Goal: Transaction & Acquisition: Purchase product/service

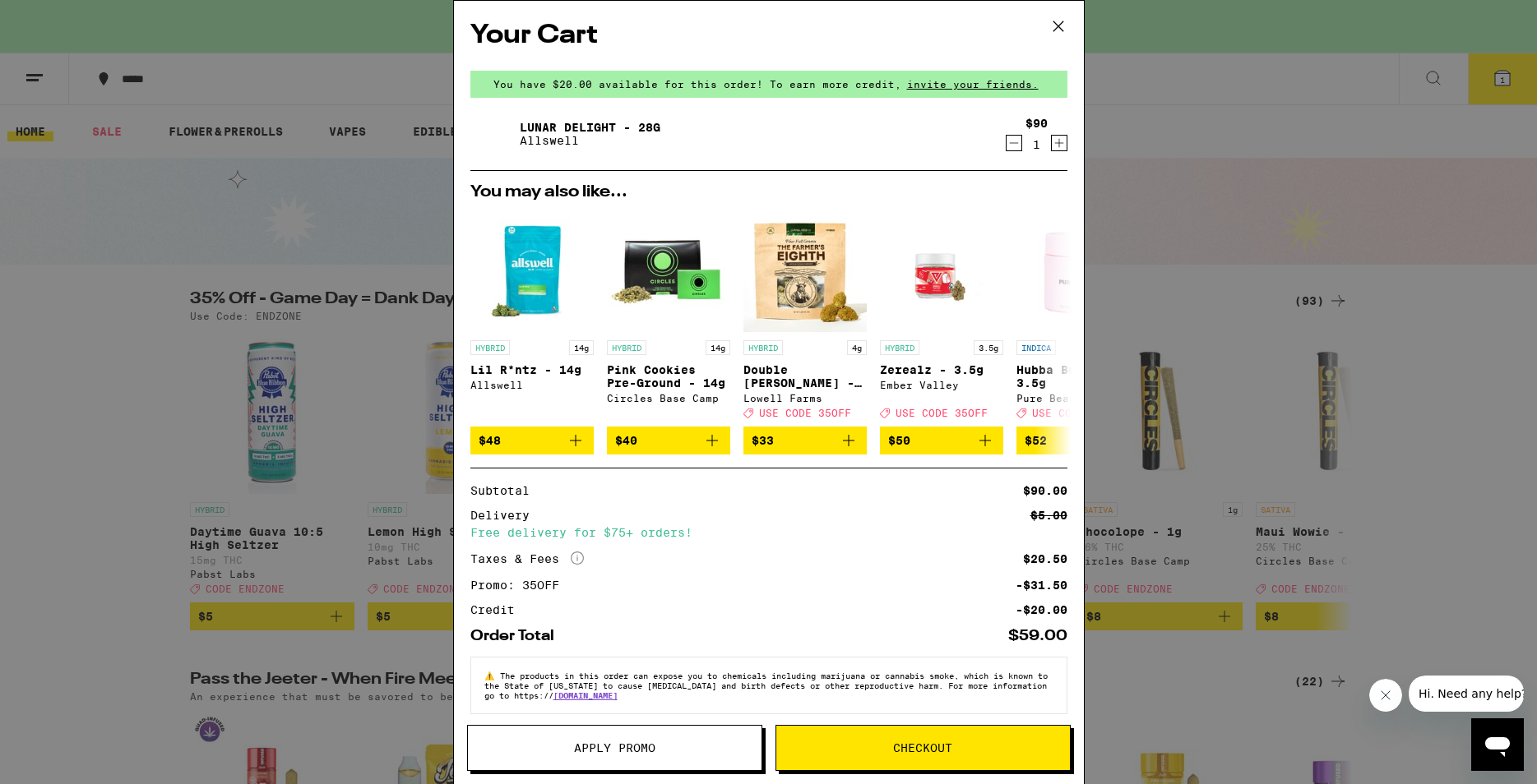
click at [887, 738] on button "Checkout" at bounding box center [923, 748] width 295 height 46
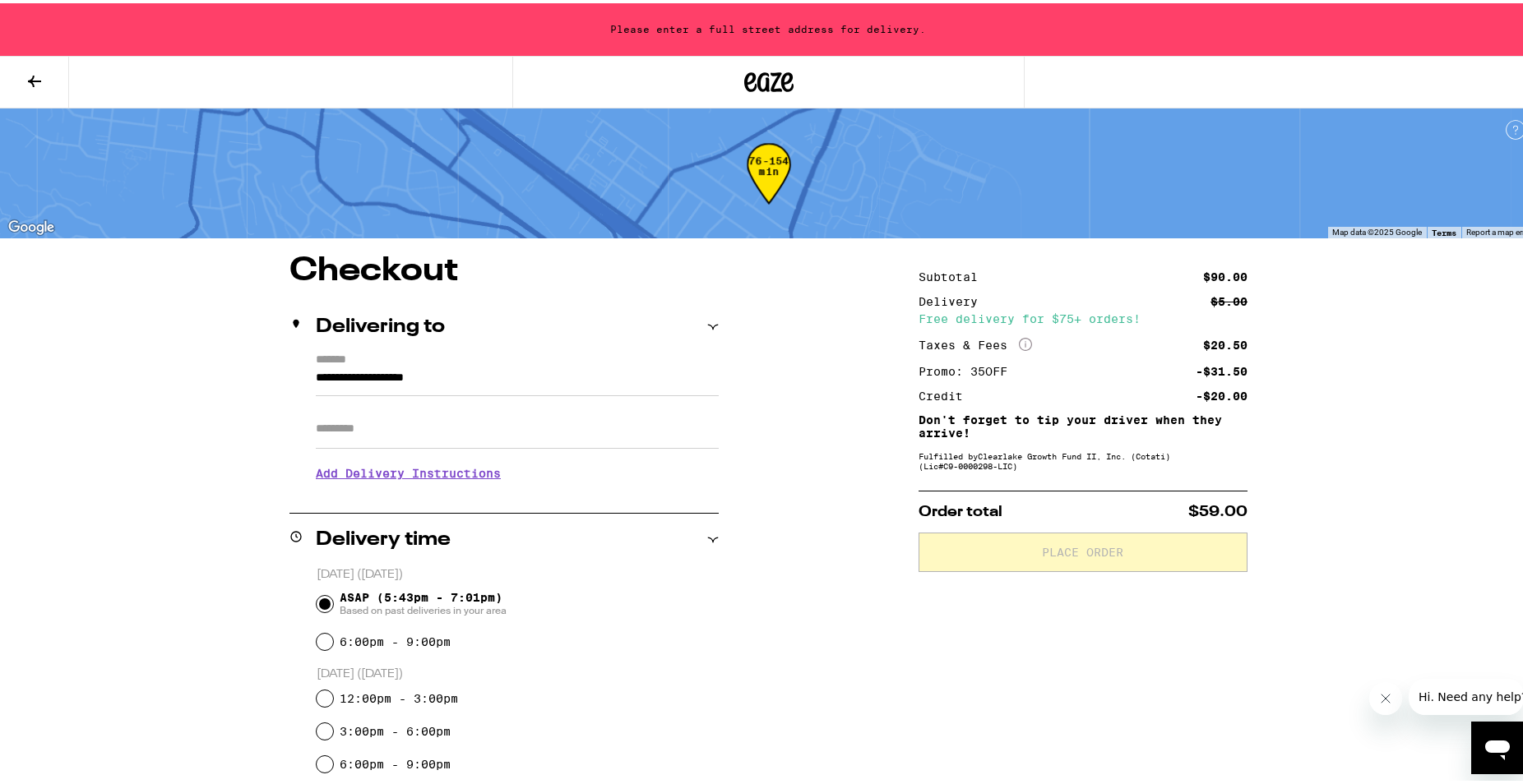
click at [536, 383] on input "**********" at bounding box center [517, 379] width 403 height 28
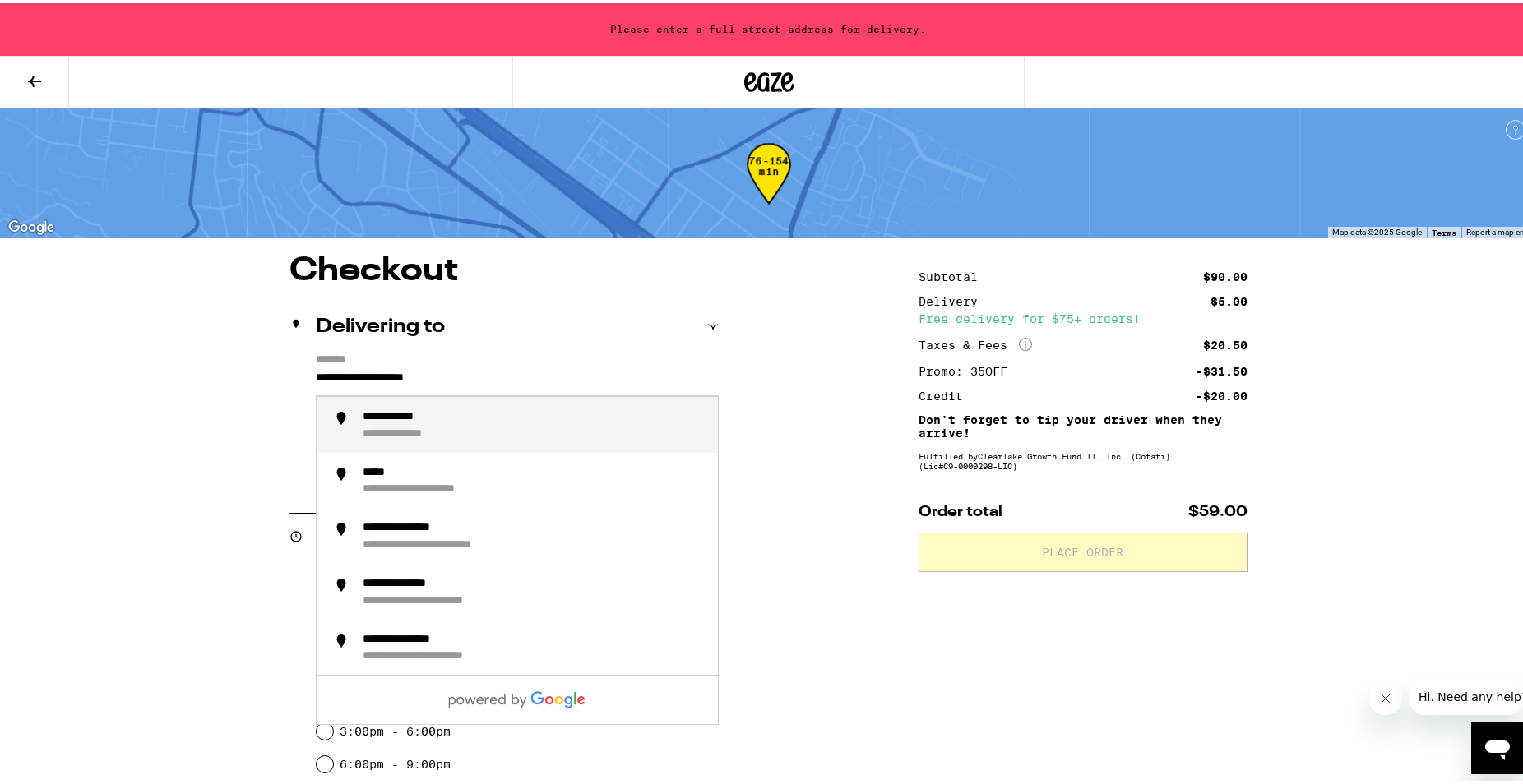
click at [536, 383] on input "**********" at bounding box center [517, 379] width 403 height 28
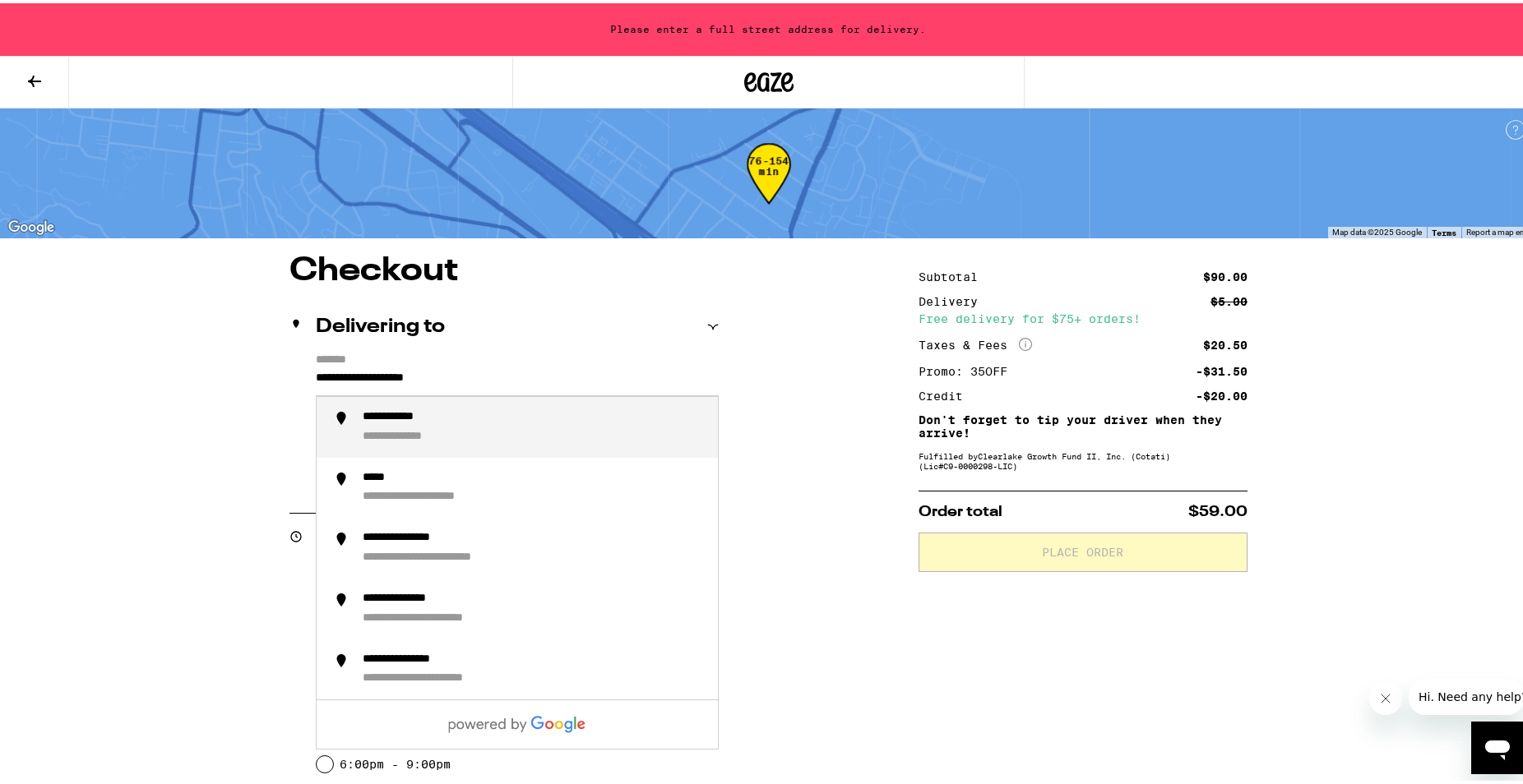
click at [536, 383] on input "**********" at bounding box center [517, 379] width 403 height 28
click at [454, 425] on div "**********" at bounding box center [534, 424] width 342 height 35
type input "**********"
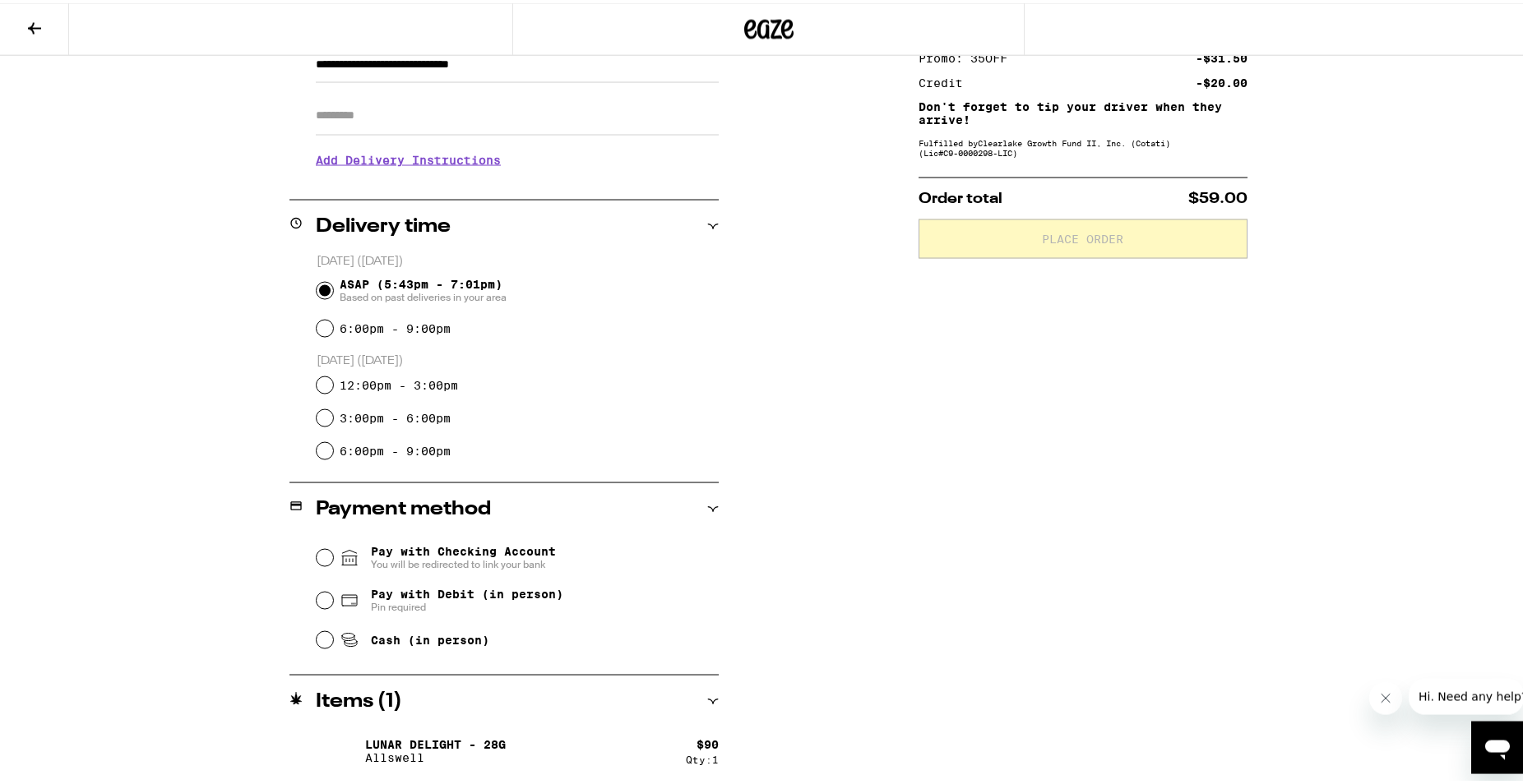
scroll to position [261, 0]
click at [405, 606] on span "Pin required" at bounding box center [466, 604] width 192 height 14
click at [333, 605] on input "Pay with Debit (in person) Pin required" at bounding box center [324, 596] width 16 height 16
radio input "true"
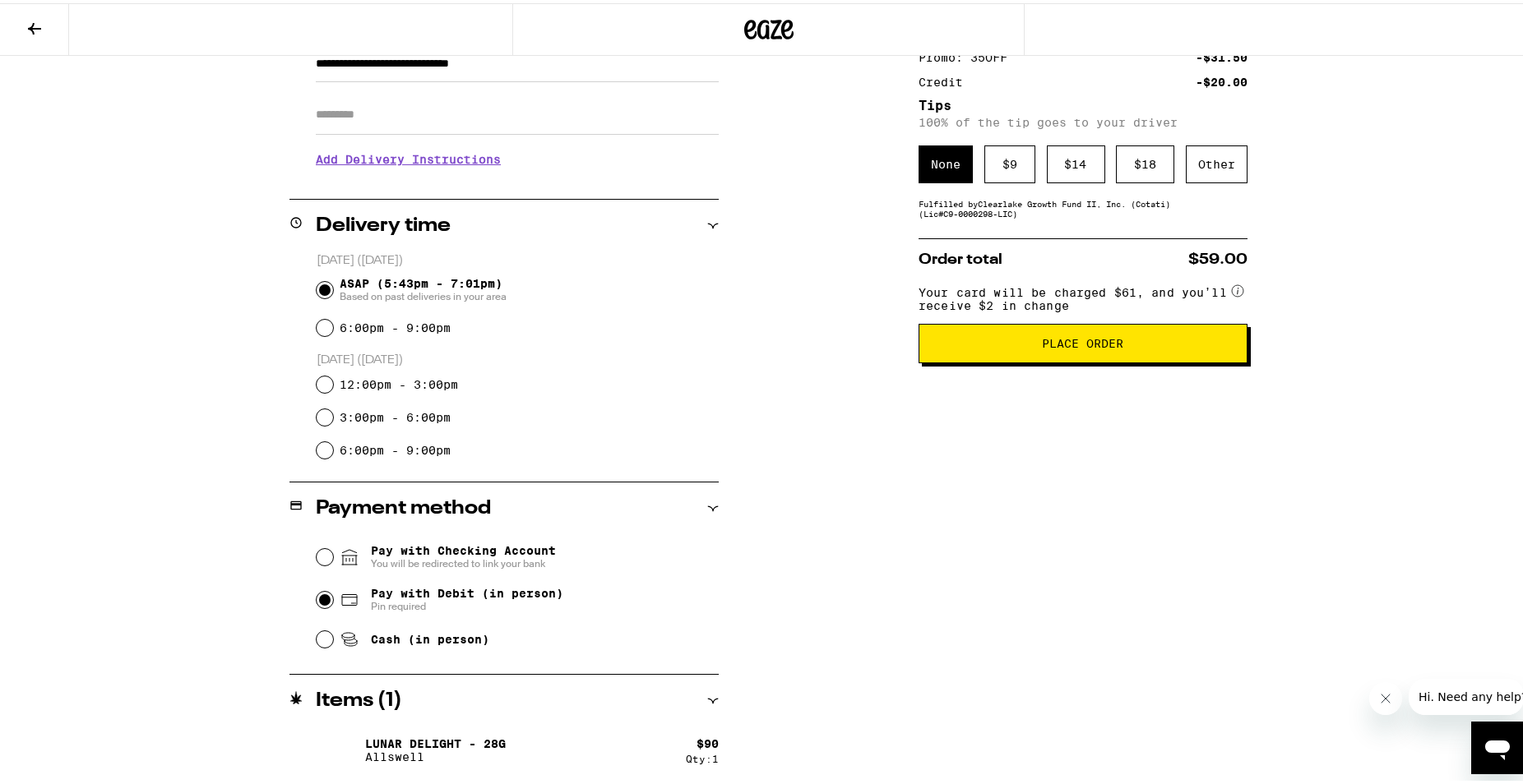
scroll to position [178, 0]
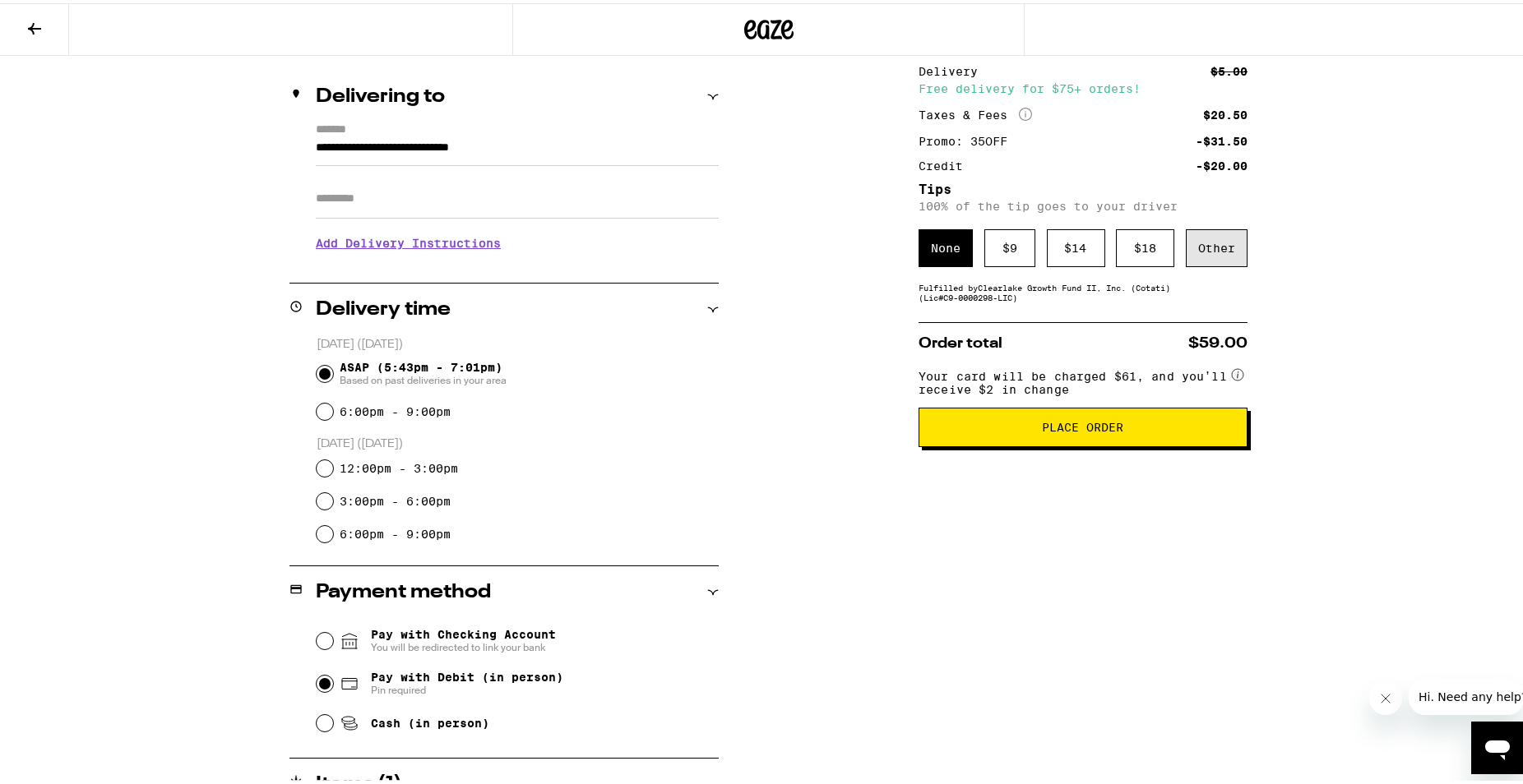
click at [1217, 236] on div "Other" at bounding box center [1217, 244] width 62 height 38
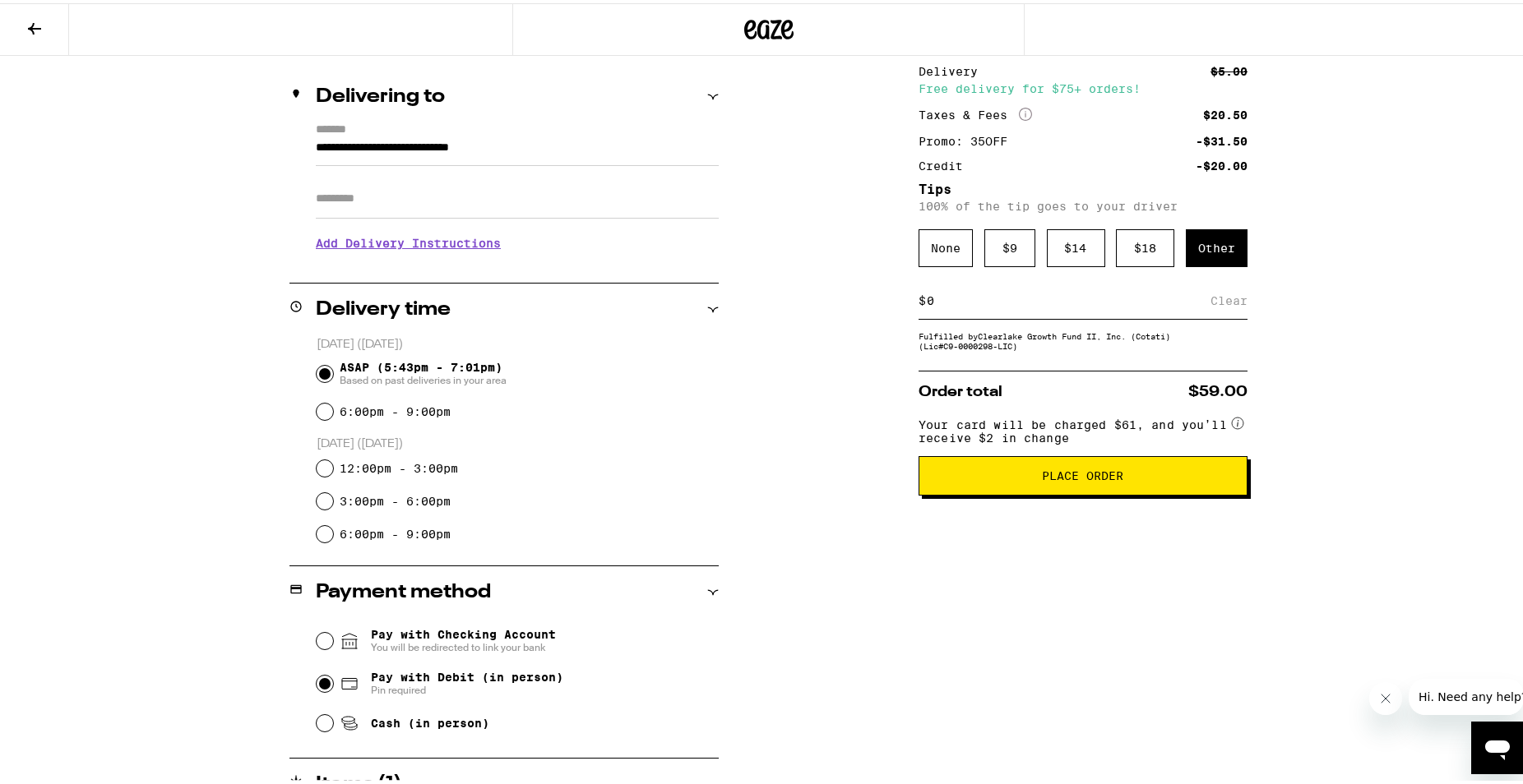
click at [1156, 289] on div "$ Clear" at bounding box center [1083, 298] width 329 height 37
drag, startPoint x: 1156, startPoint y: 289, endPoint x: 1141, endPoint y: 285, distance: 15.5
click at [1141, 285] on div "$ Clear" at bounding box center [1083, 298] width 329 height 37
click at [1053, 303] on input at bounding box center [1068, 297] width 284 height 14
type input "3"
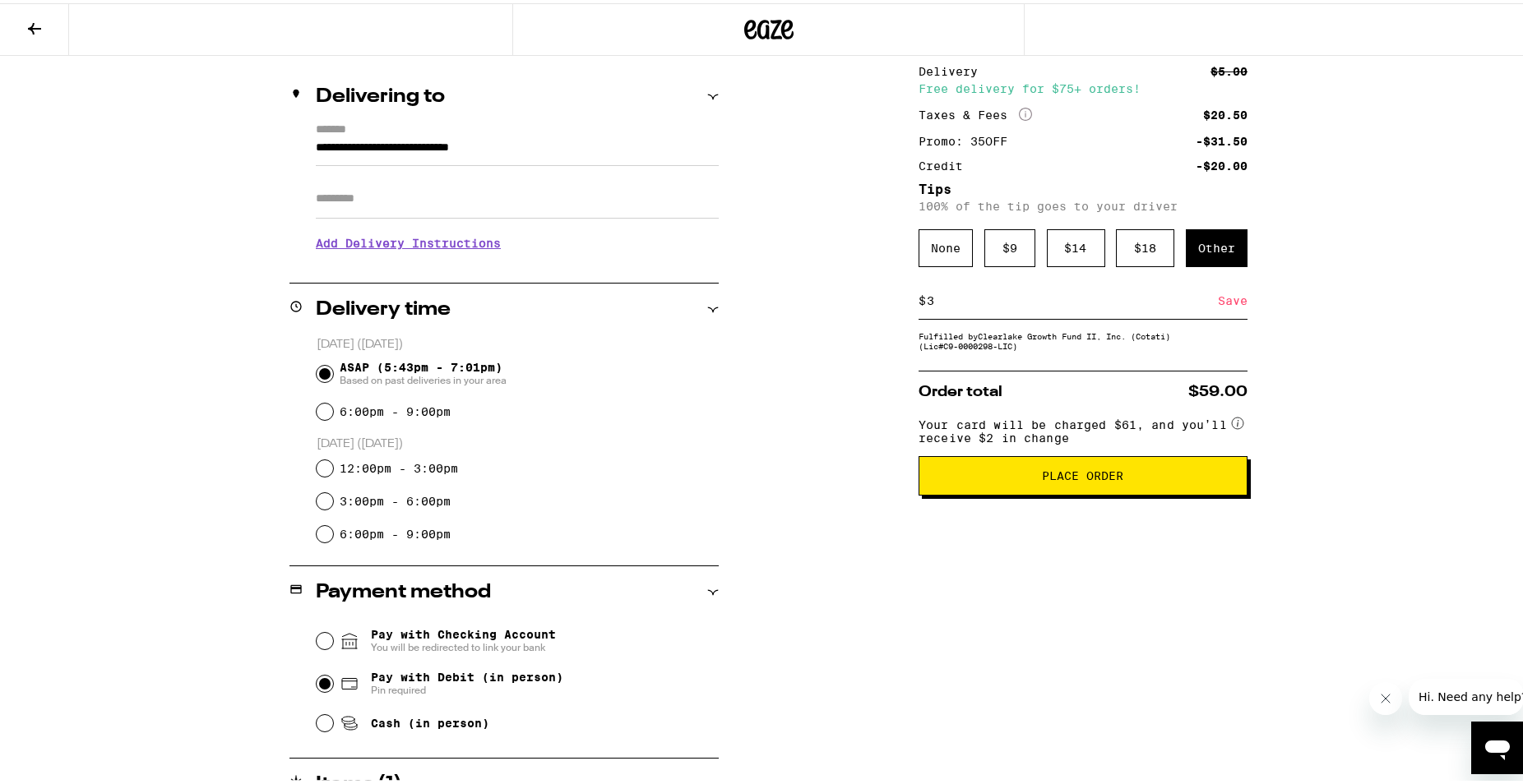
click at [1227, 293] on div "Save" at bounding box center [1233, 297] width 30 height 36
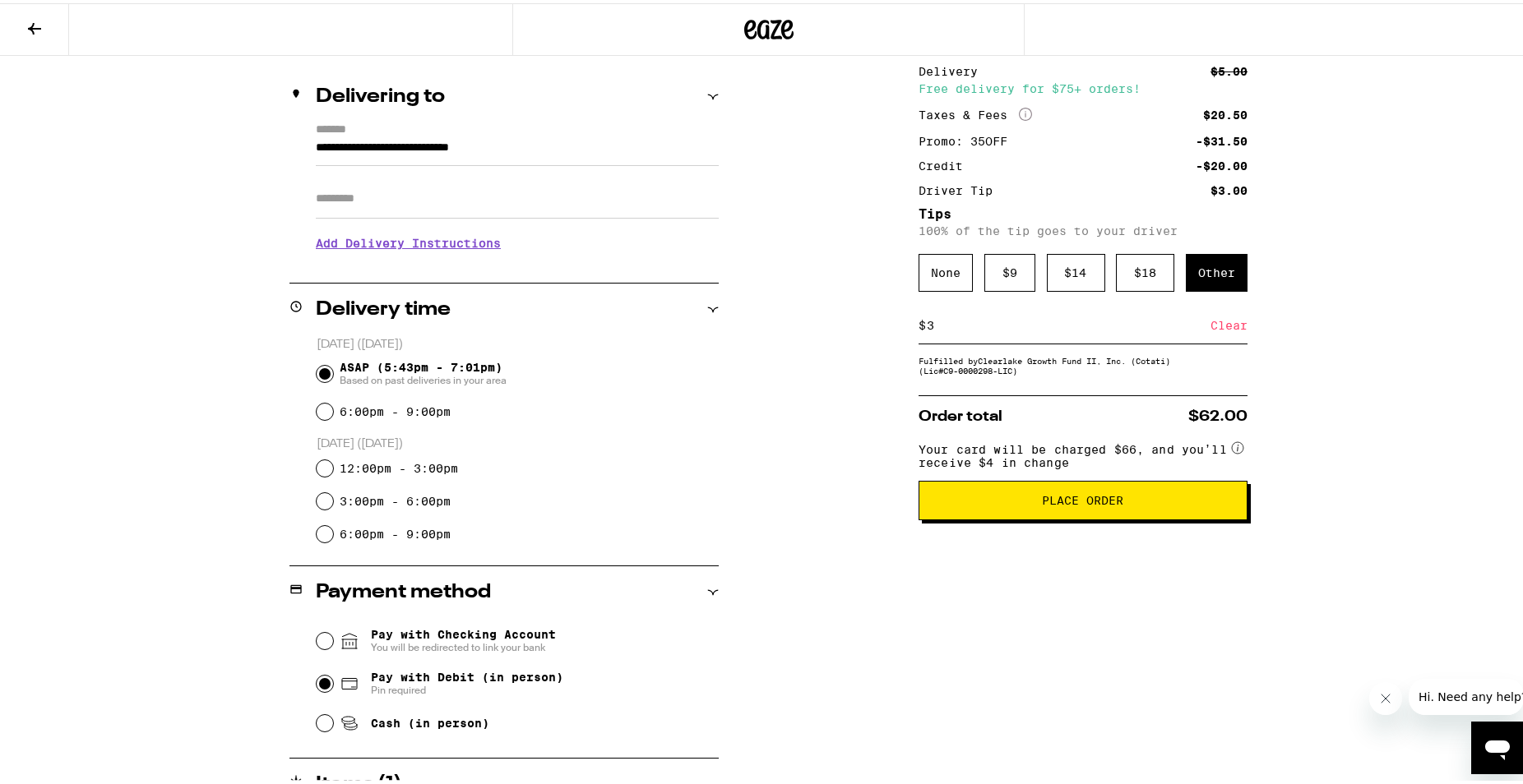
drag, startPoint x: 1226, startPoint y: 293, endPoint x: 1366, endPoint y: 321, distance: 142.8
click at [1388, 224] on div "**********" at bounding box center [768, 345] width 1537 height 1045
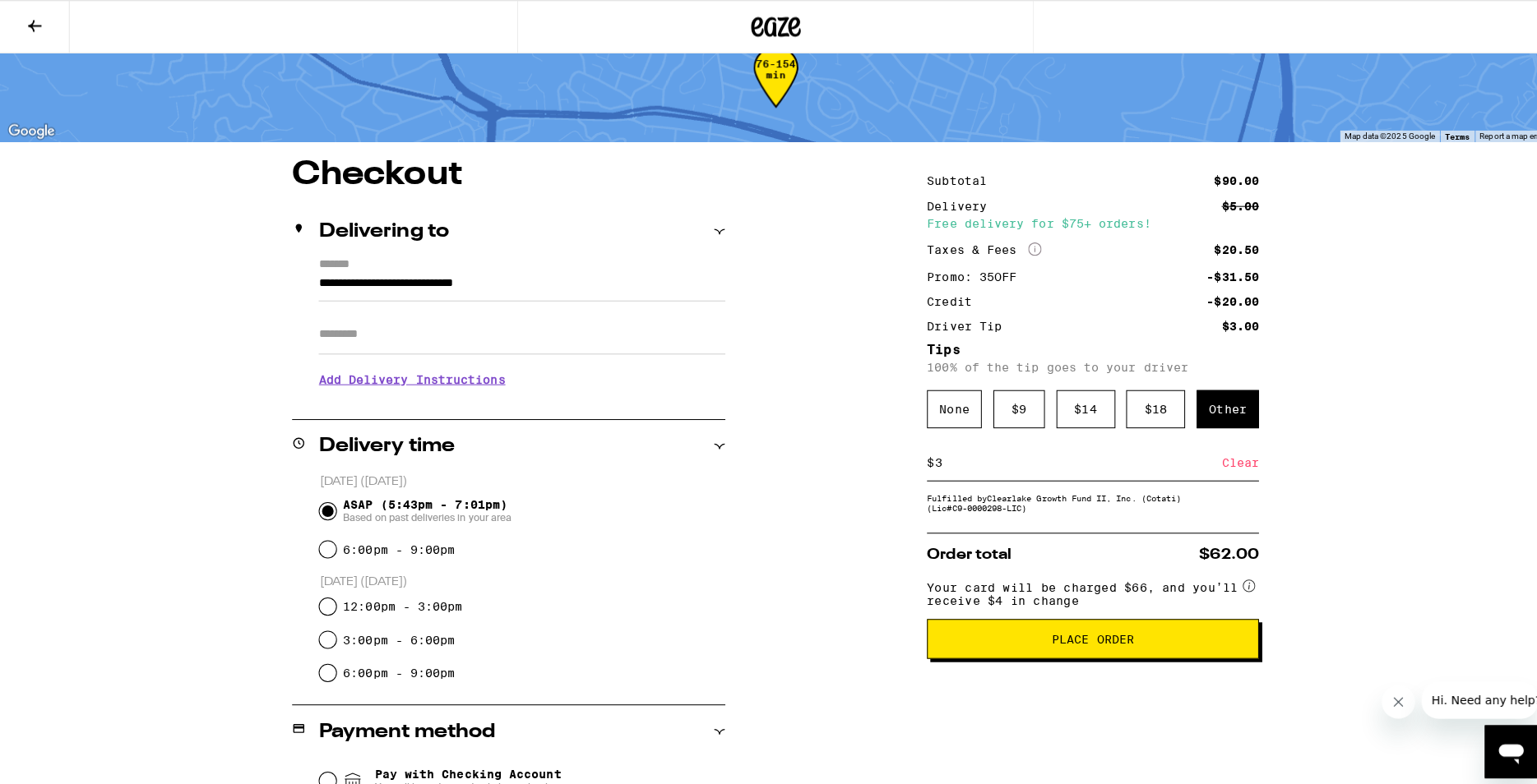
scroll to position [0, 0]
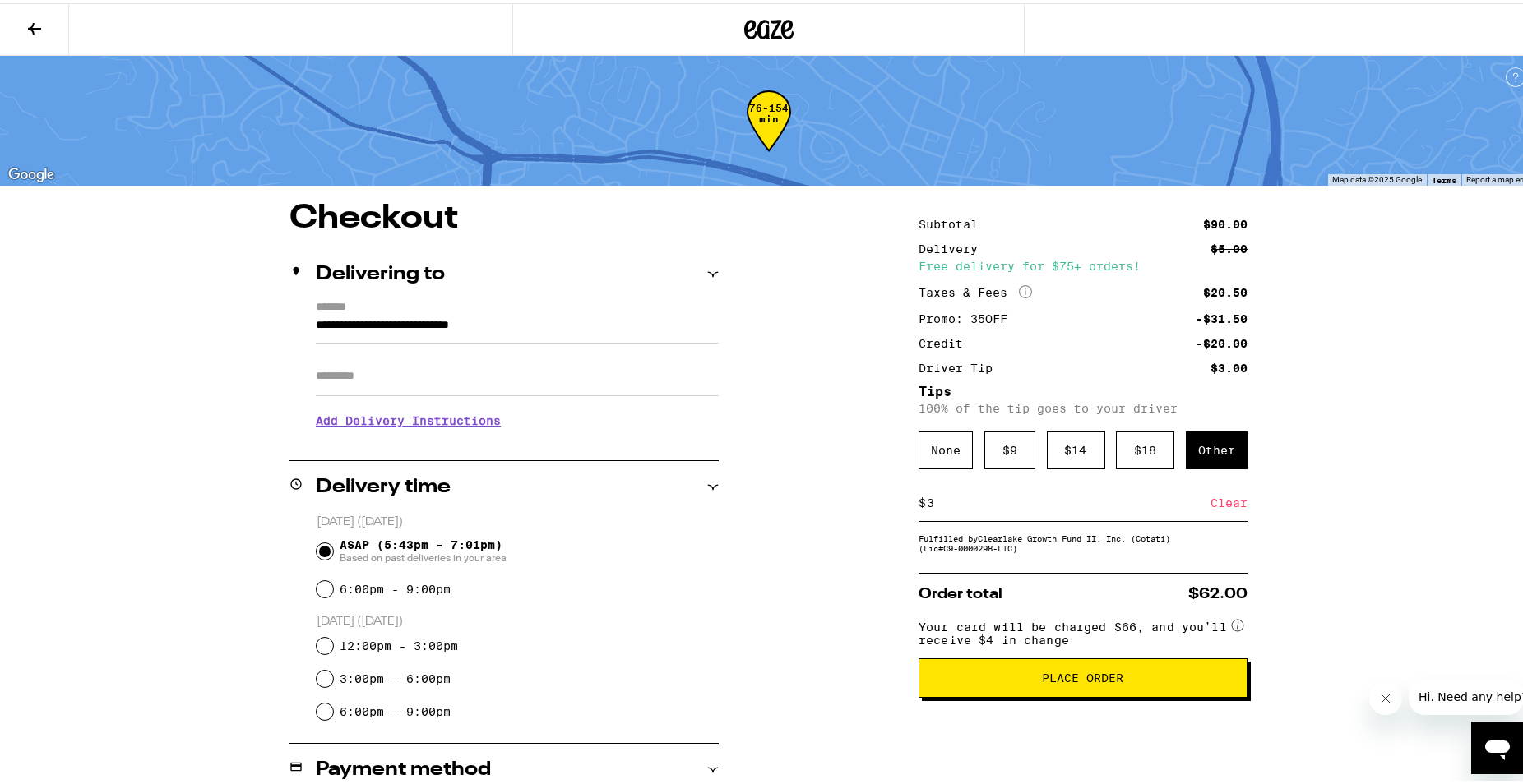
click at [47, 30] on button at bounding box center [35, 26] width 69 height 52
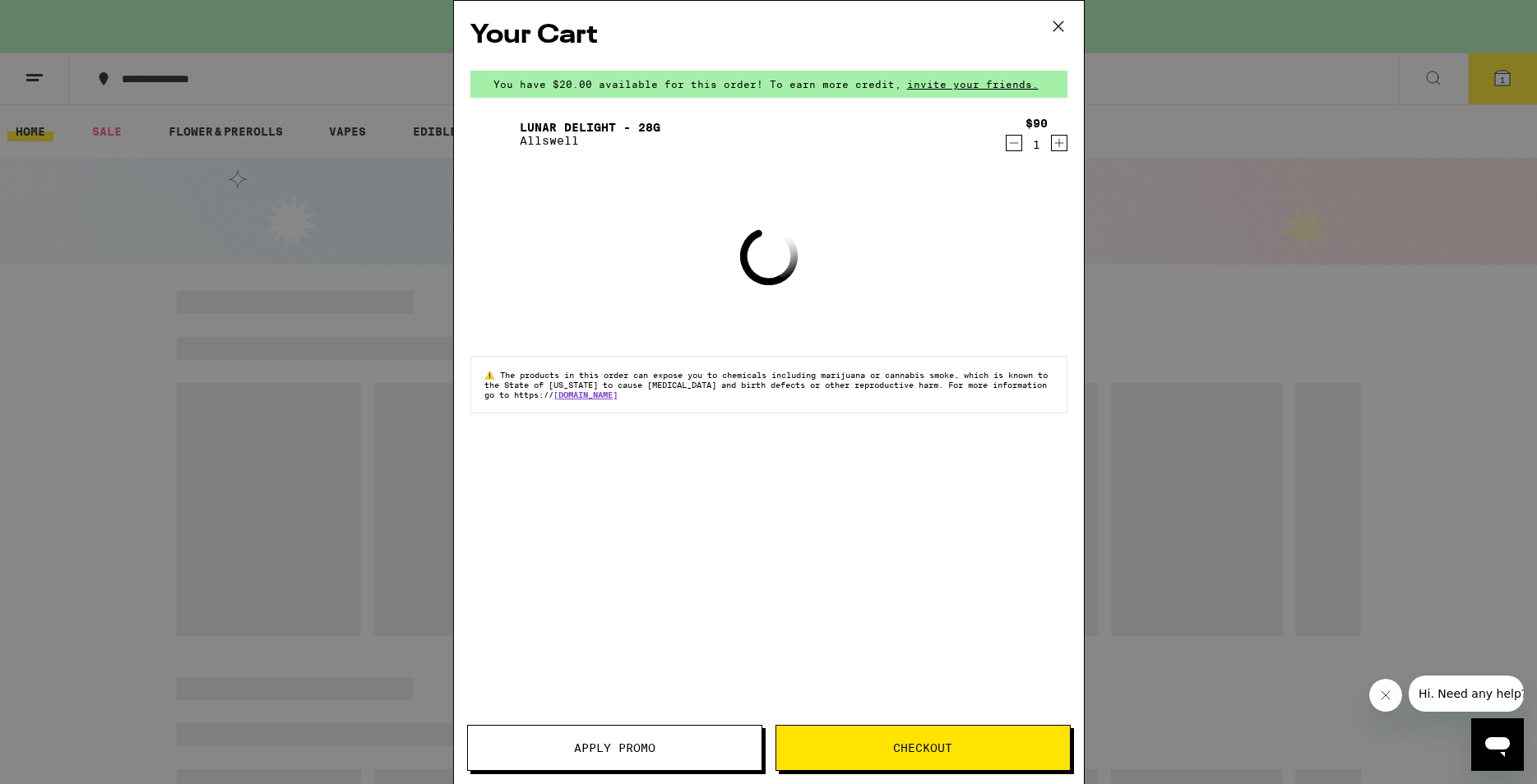
click at [1060, 146] on icon "Increment" at bounding box center [1058, 142] width 14 height 19
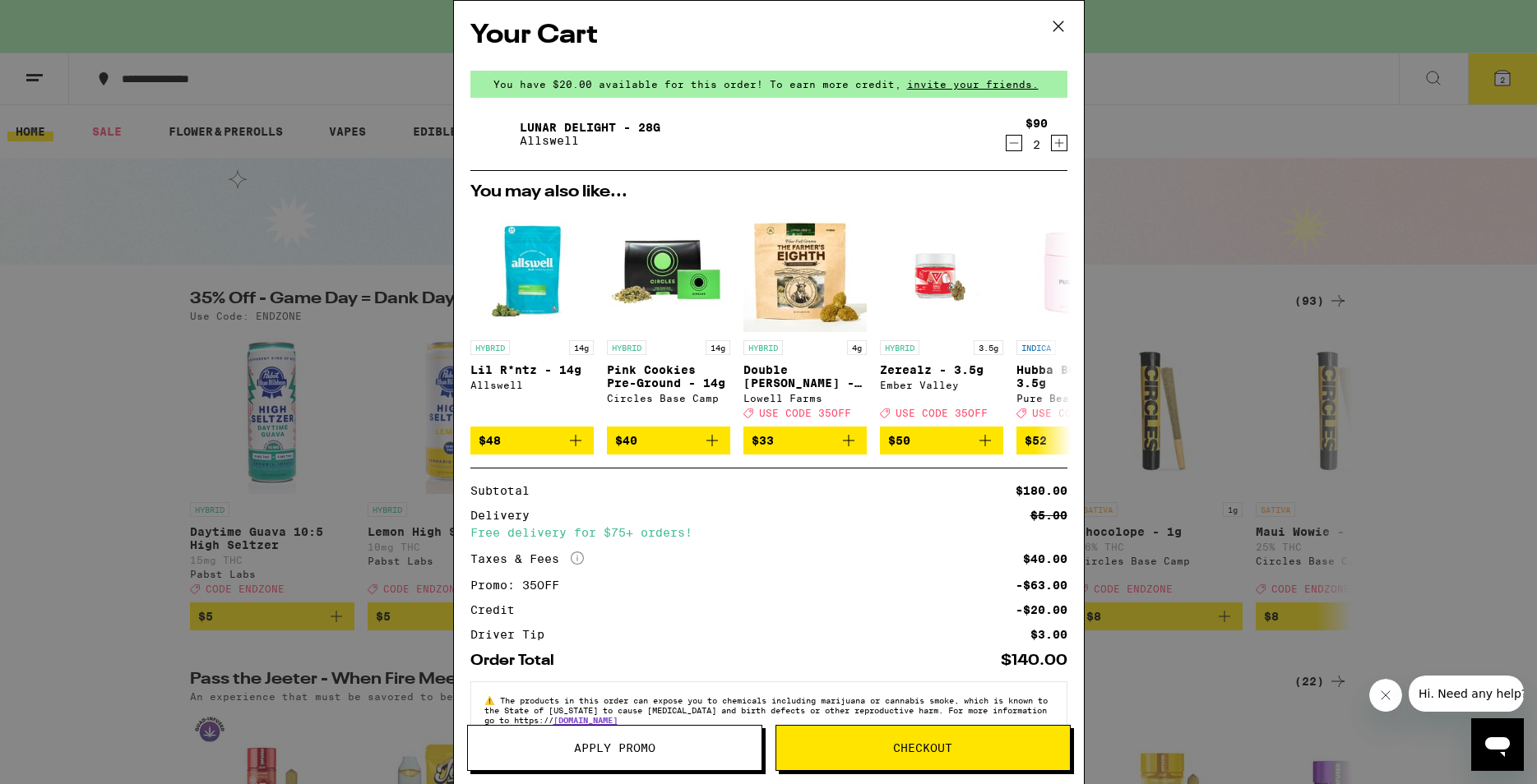
click at [1007, 147] on icon "Decrement" at bounding box center [1013, 142] width 14 height 19
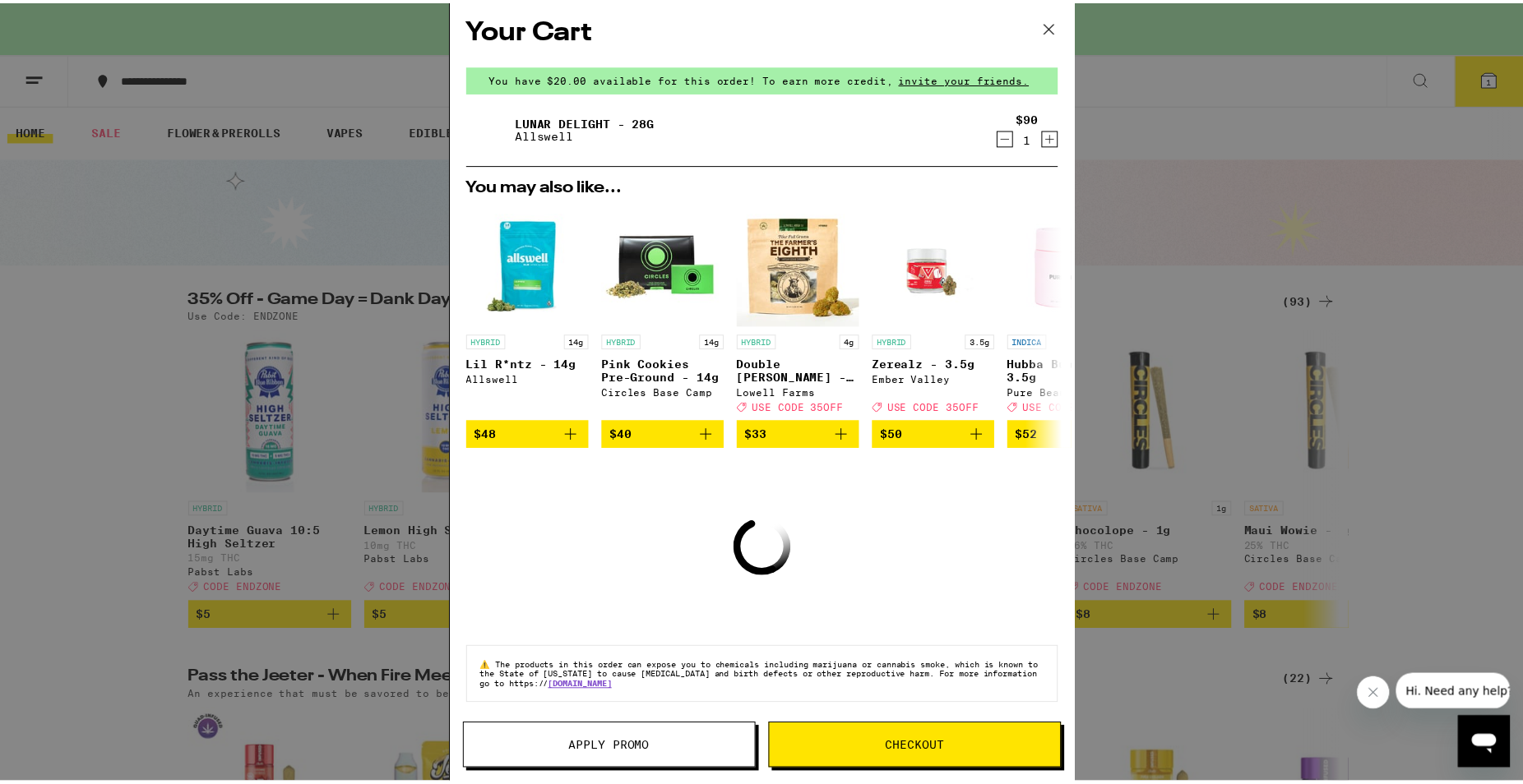
scroll to position [32, 0]
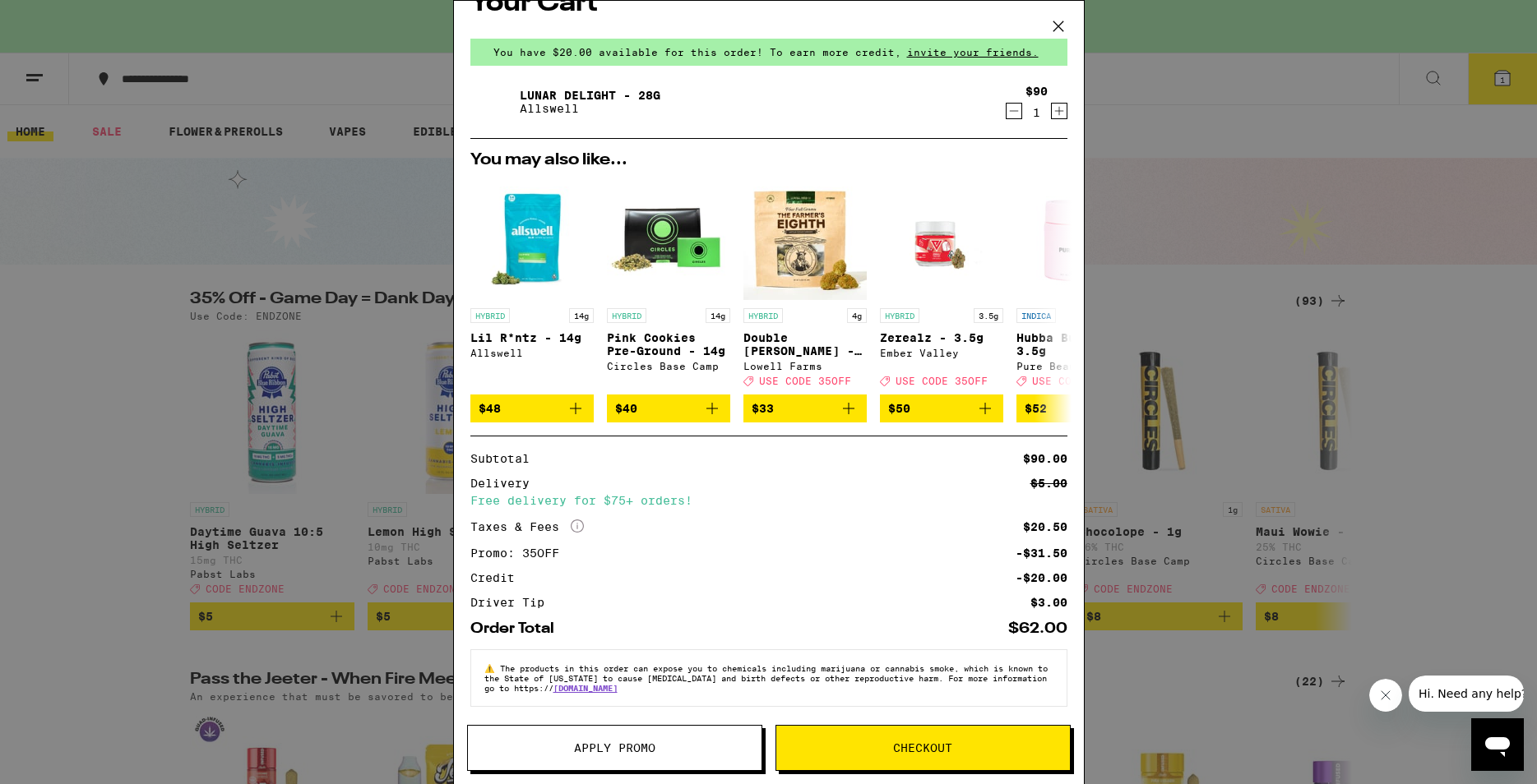
click at [954, 754] on button "Checkout" at bounding box center [923, 748] width 295 height 46
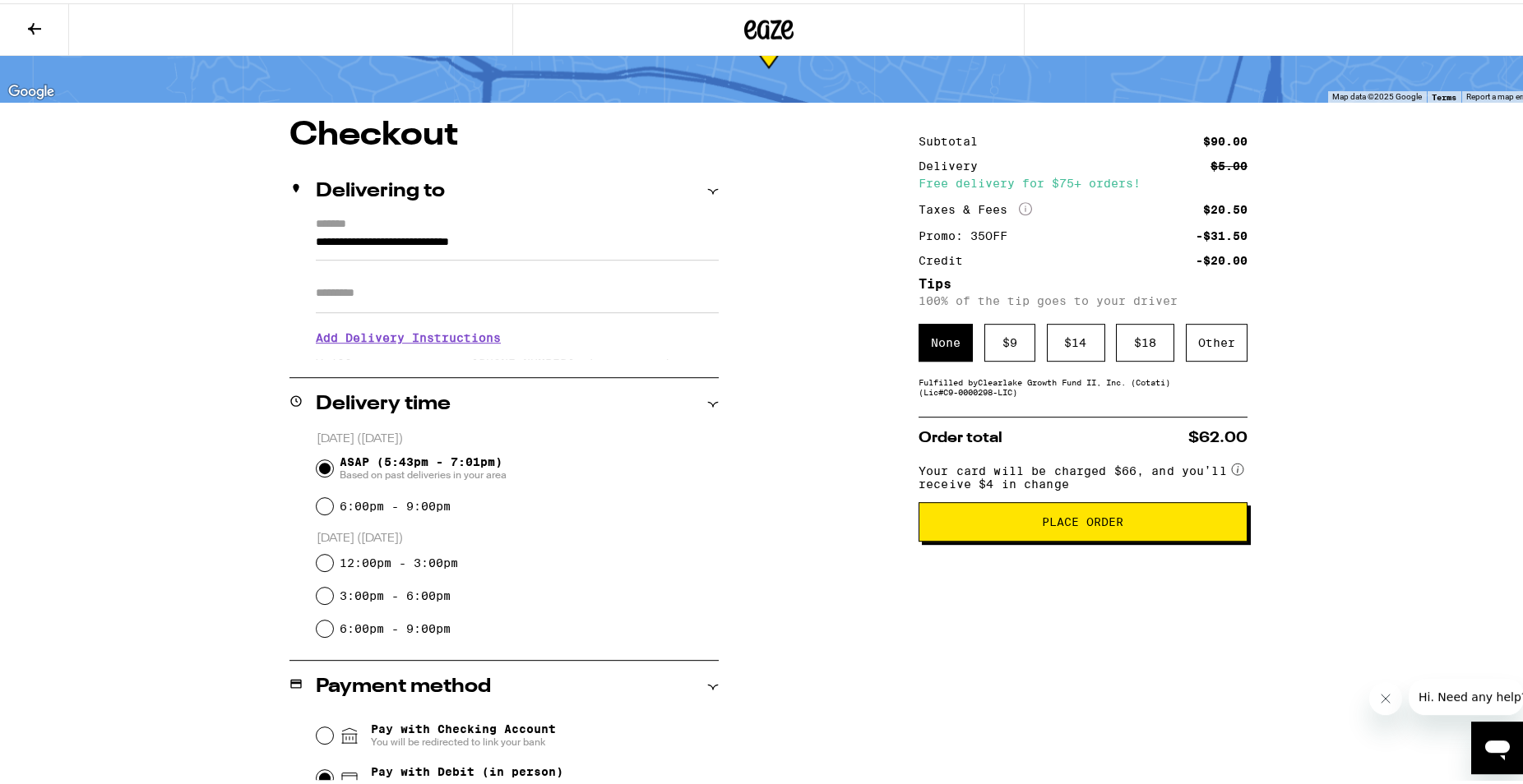
scroll to position [84, 0]
click at [1197, 358] on div "Other" at bounding box center [1217, 338] width 62 height 38
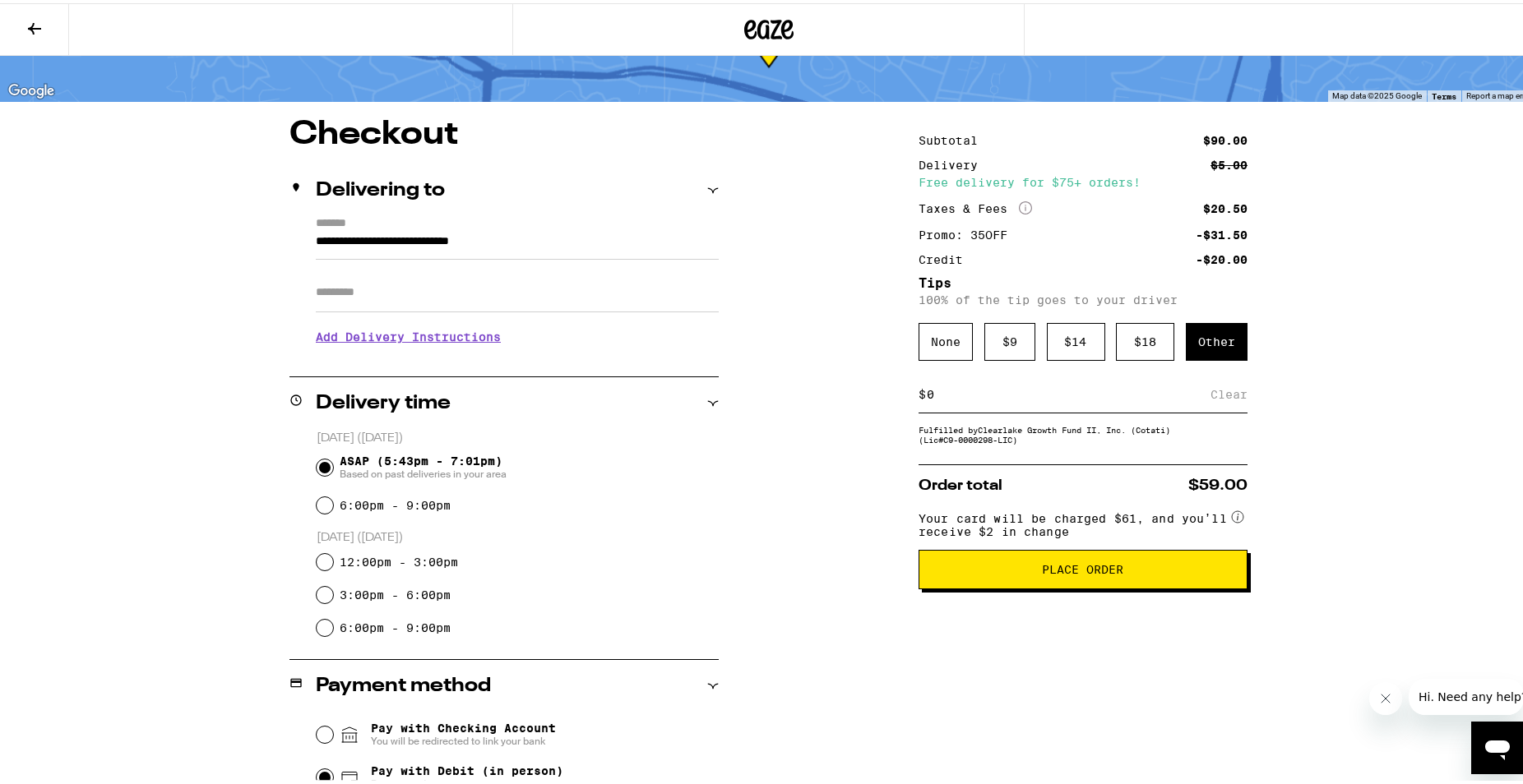
drag, startPoint x: 1073, startPoint y: 402, endPoint x: 917, endPoint y: 394, distance: 156.2
click at [926, 394] on input at bounding box center [1068, 391] width 284 height 14
type input "3"
click at [1231, 404] on div "Save" at bounding box center [1233, 391] width 30 height 36
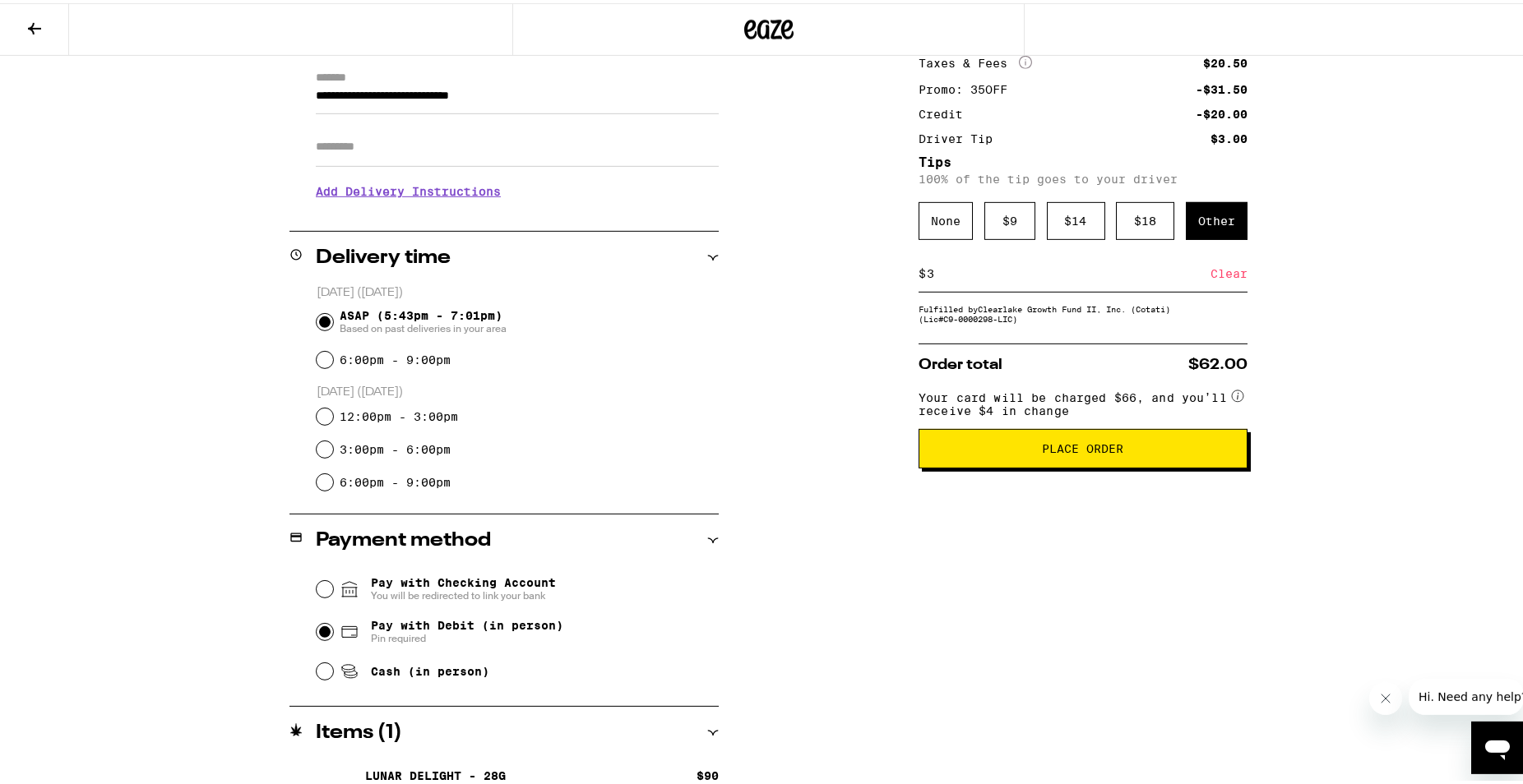
scroll to position [178, 0]
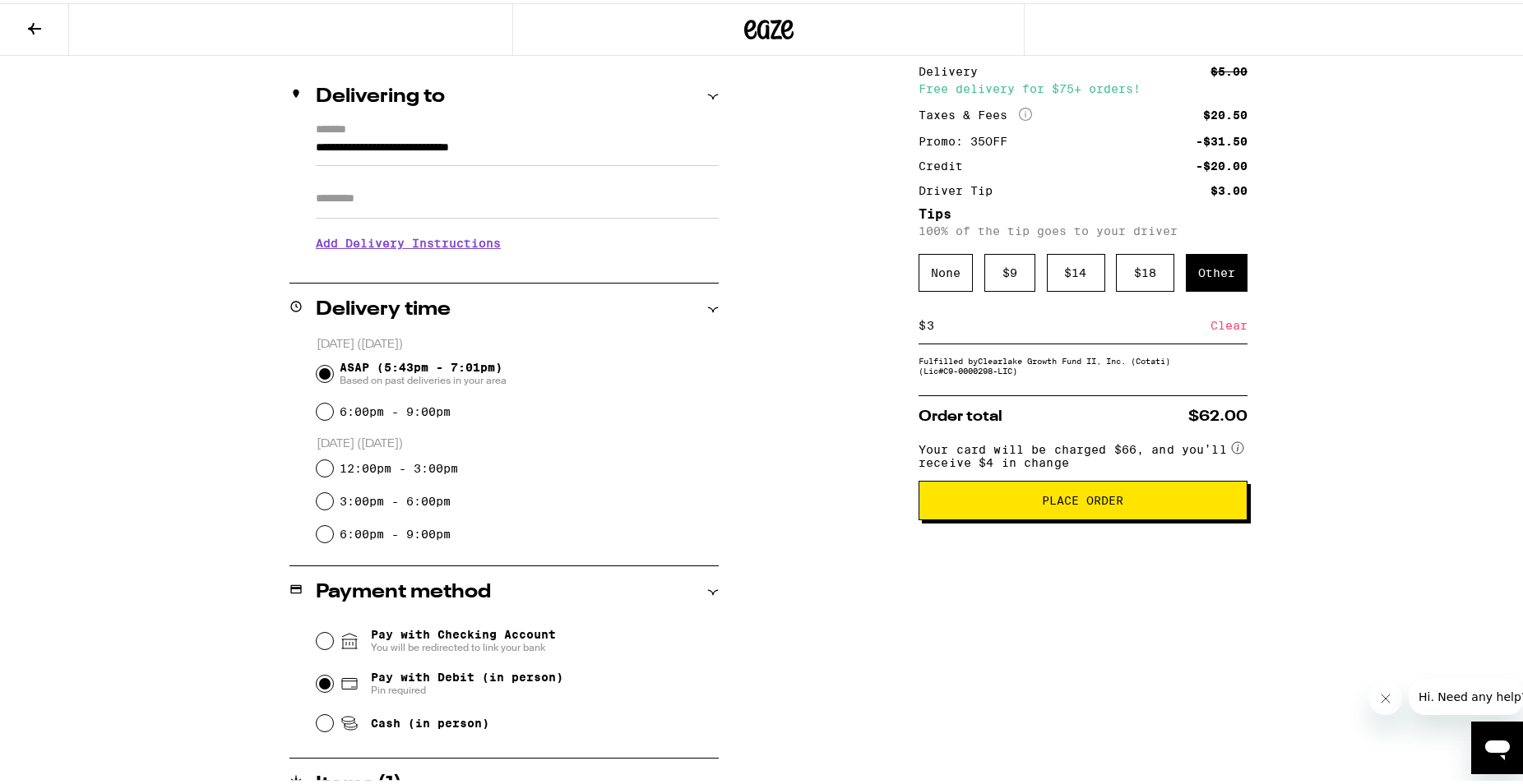
drag, startPoint x: 1101, startPoint y: 518, endPoint x: 924, endPoint y: 581, distance: 187.9
click at [924, 581] on div "Subtotal $90.00 Delivery $5.00 Free delivery for $75+ orders! Taxes & Fees More…" at bounding box center [1083, 444] width 329 height 847
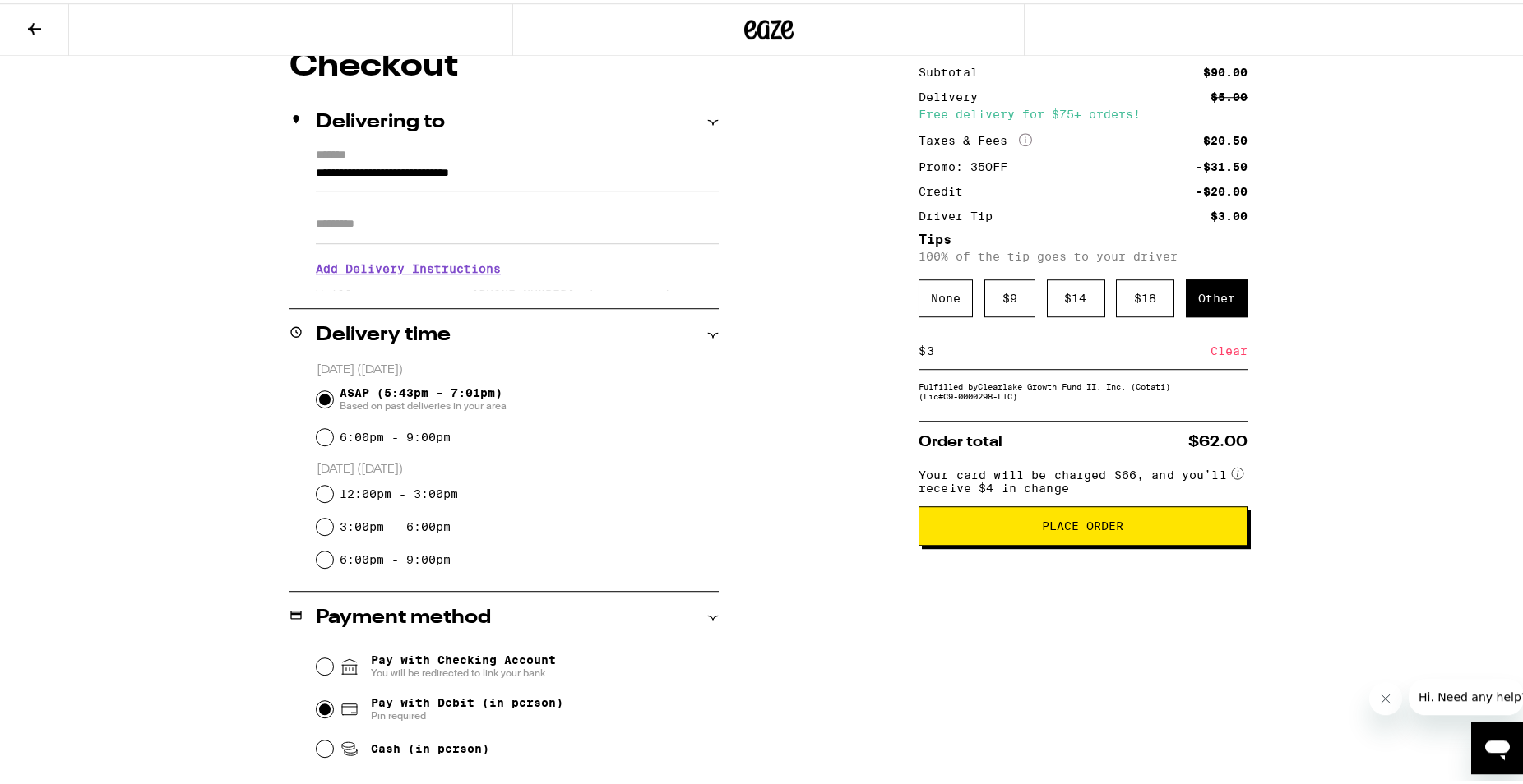
scroll to position [10, 0]
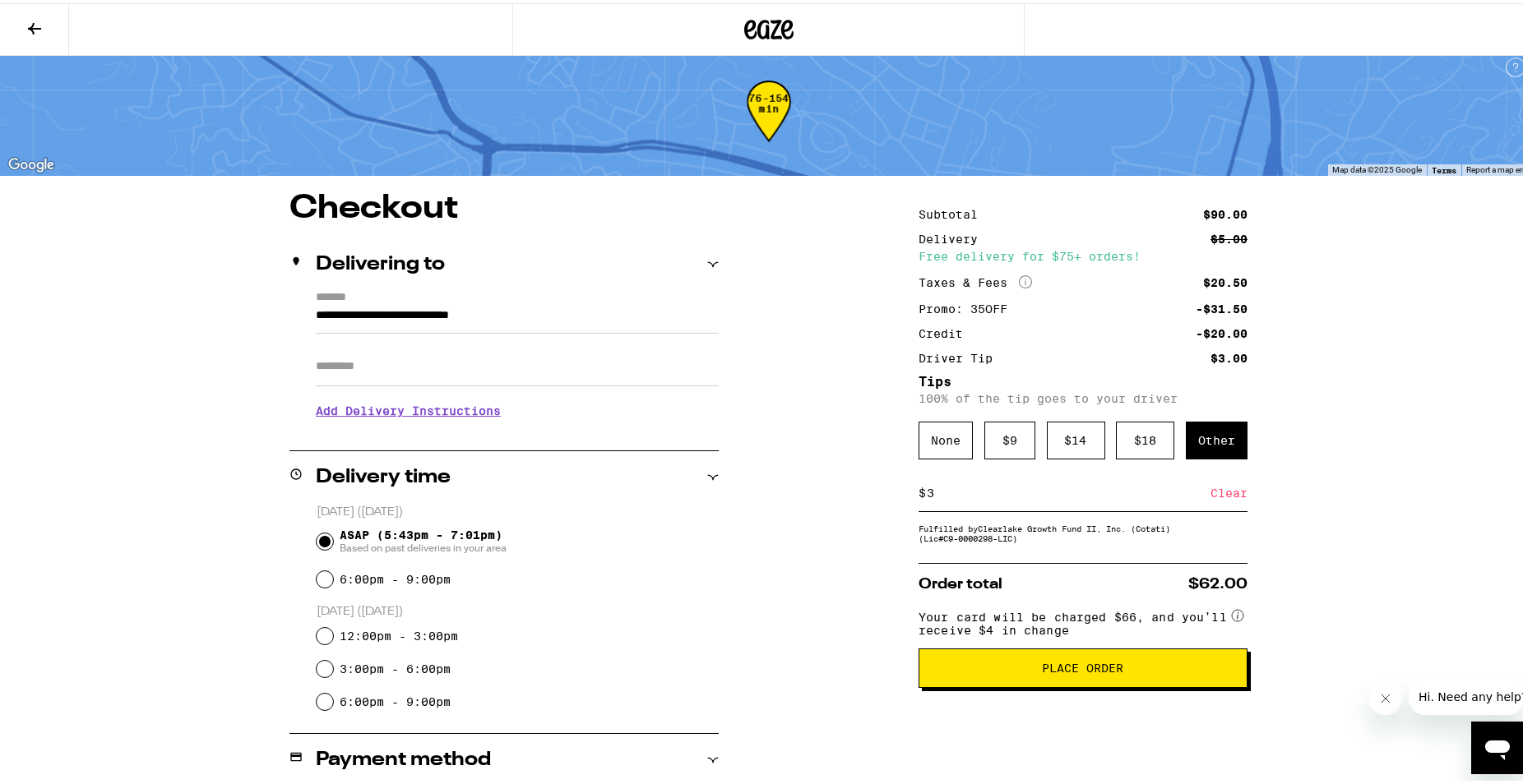
click at [1113, 685] on button "Place Order" at bounding box center [1083, 665] width 329 height 40
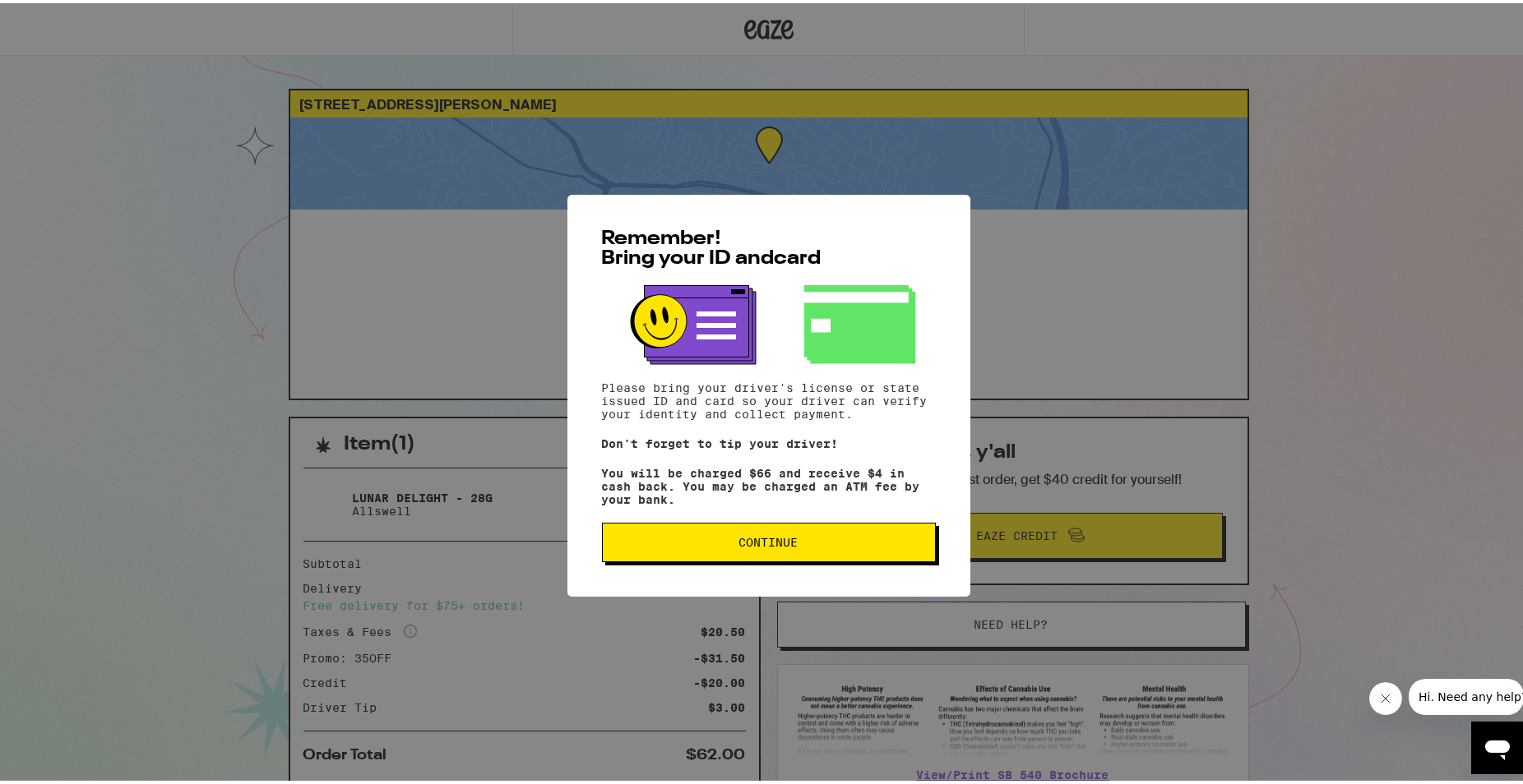
click at [866, 556] on button "Continue" at bounding box center [769, 539] width 334 height 40
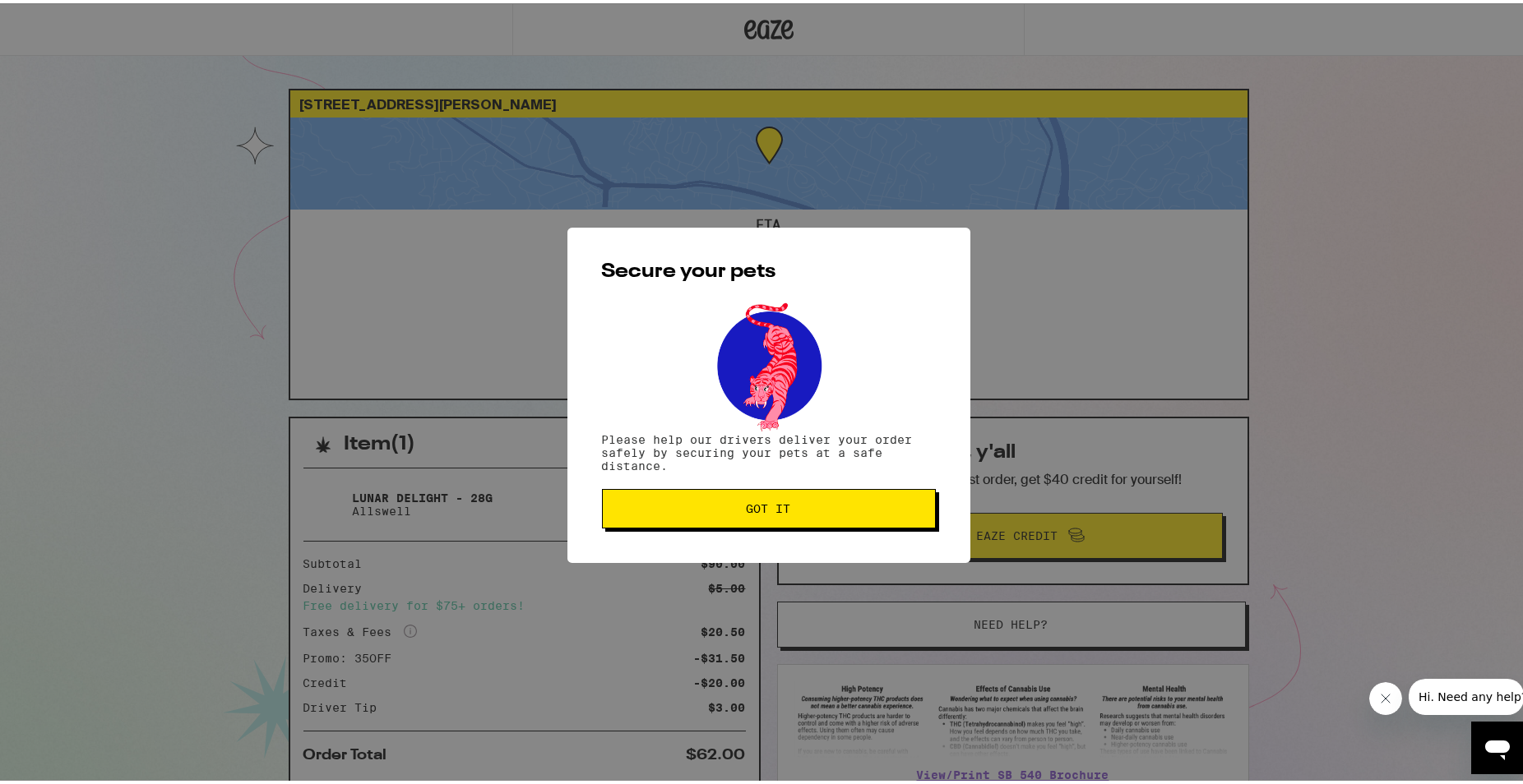
click at [829, 525] on button "Got it" at bounding box center [769, 505] width 334 height 40
